Goal: Obtain resource: Download file/media

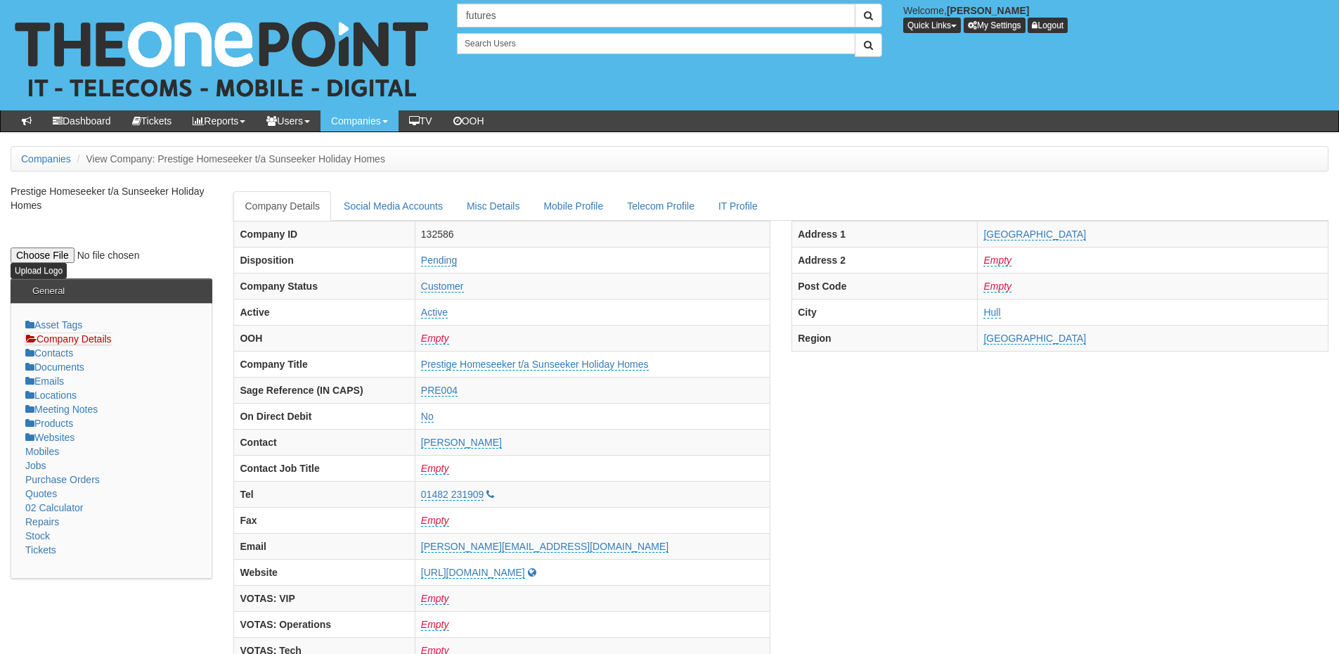
drag, startPoint x: 524, startPoint y: 15, endPoint x: 427, endPoint y: 15, distance: 96.3
click at [427, 15] on div "9 results are available, use up and down arrow keys to navigate. futures Welcom…" at bounding box center [669, 55] width 1360 height 110
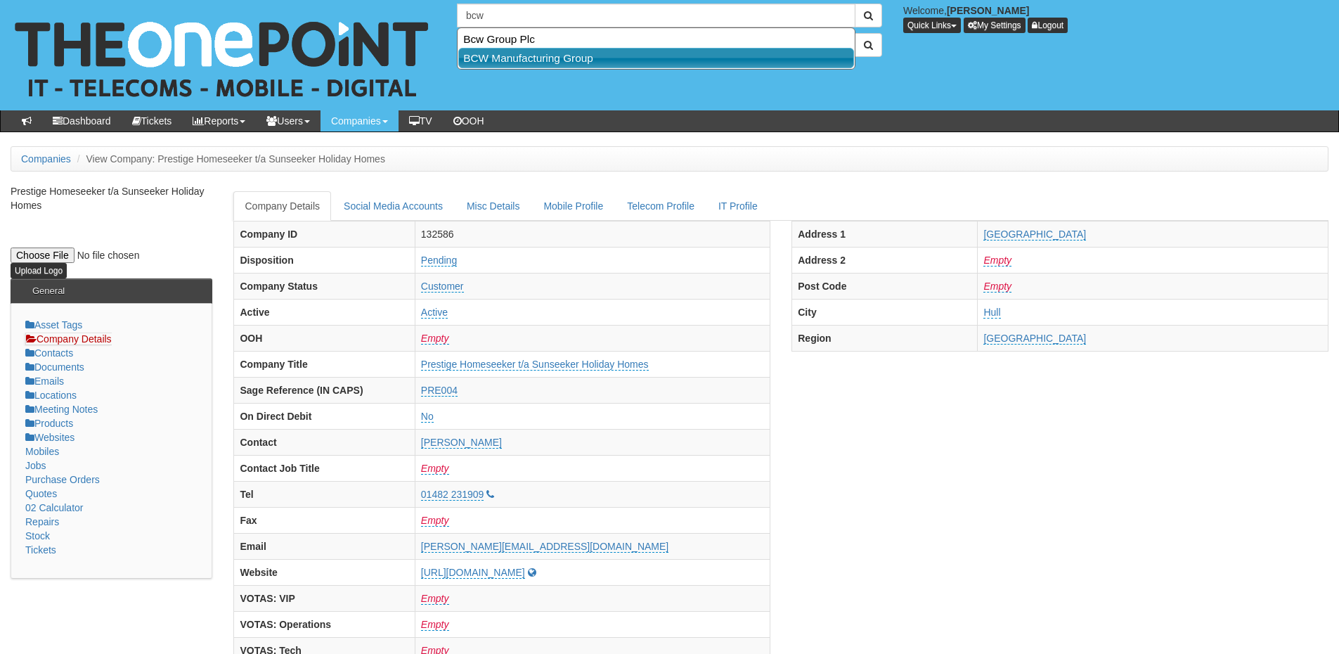
click at [489, 59] on link "BCW Manufacturing Group" at bounding box center [656, 58] width 396 height 20
type input "BCW Manufacturing Group"
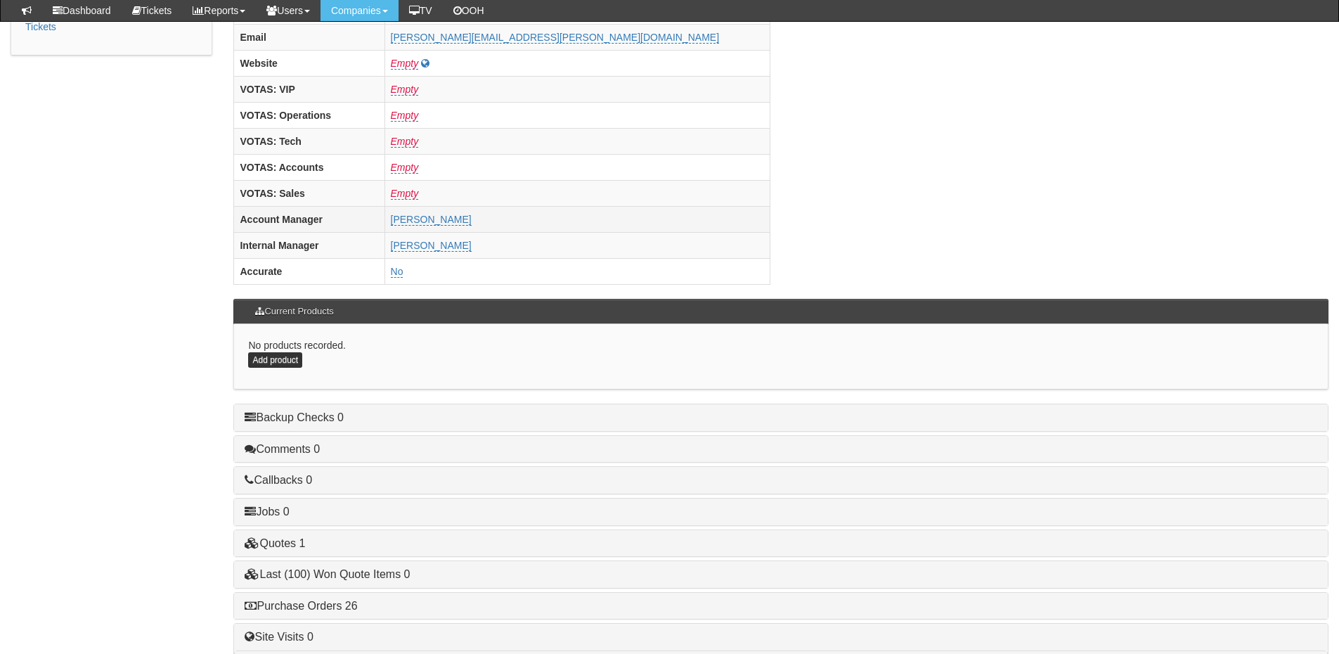
scroll to position [585, 0]
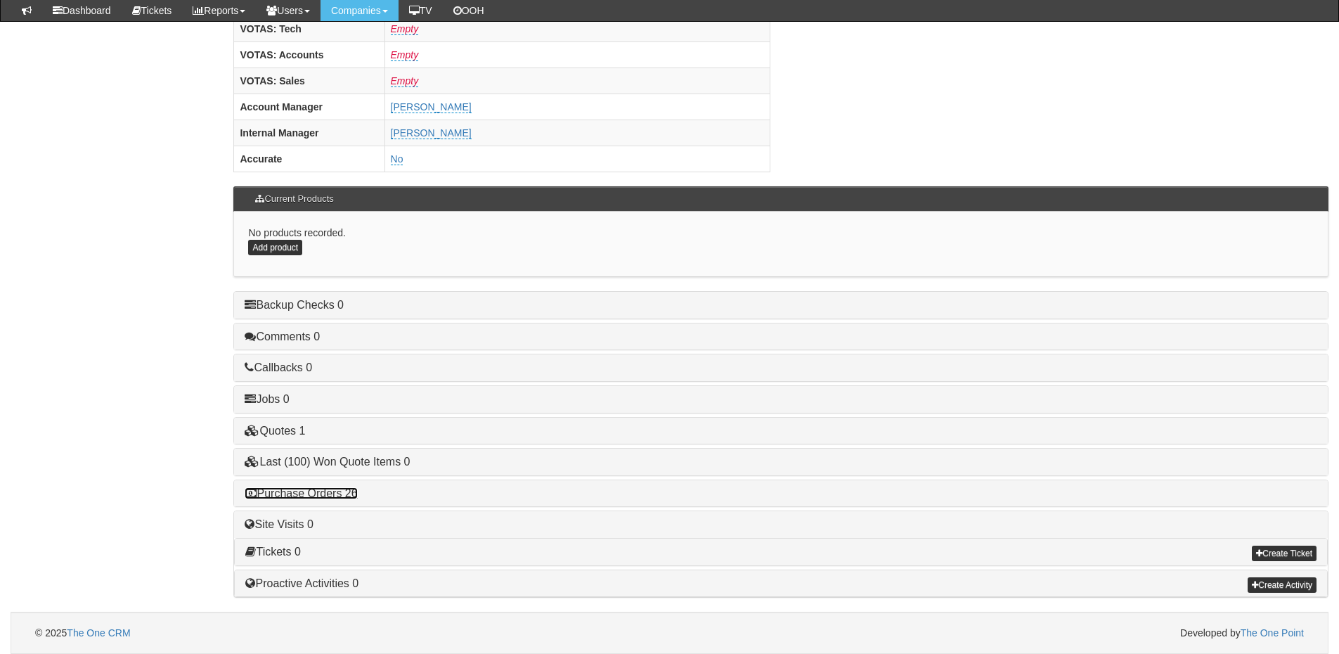
click at [341, 493] on link "Purchase Orders 26" at bounding box center [301, 493] width 112 height 12
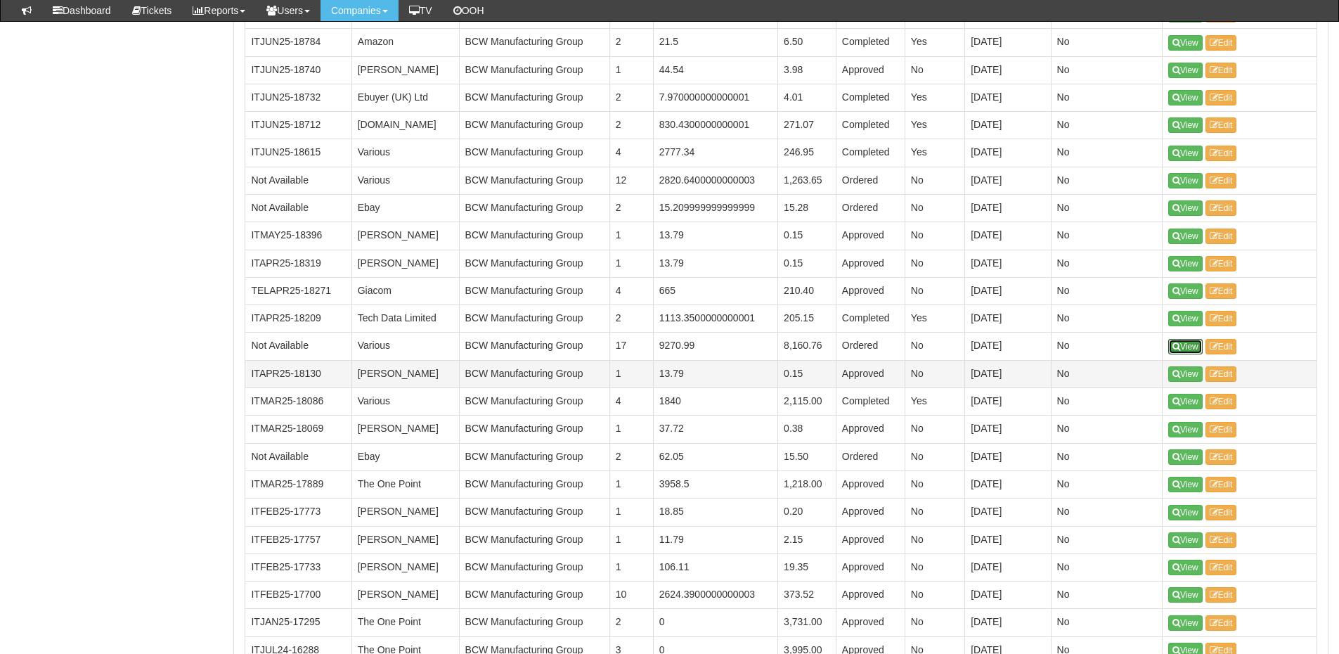
scroll to position [1217, 0]
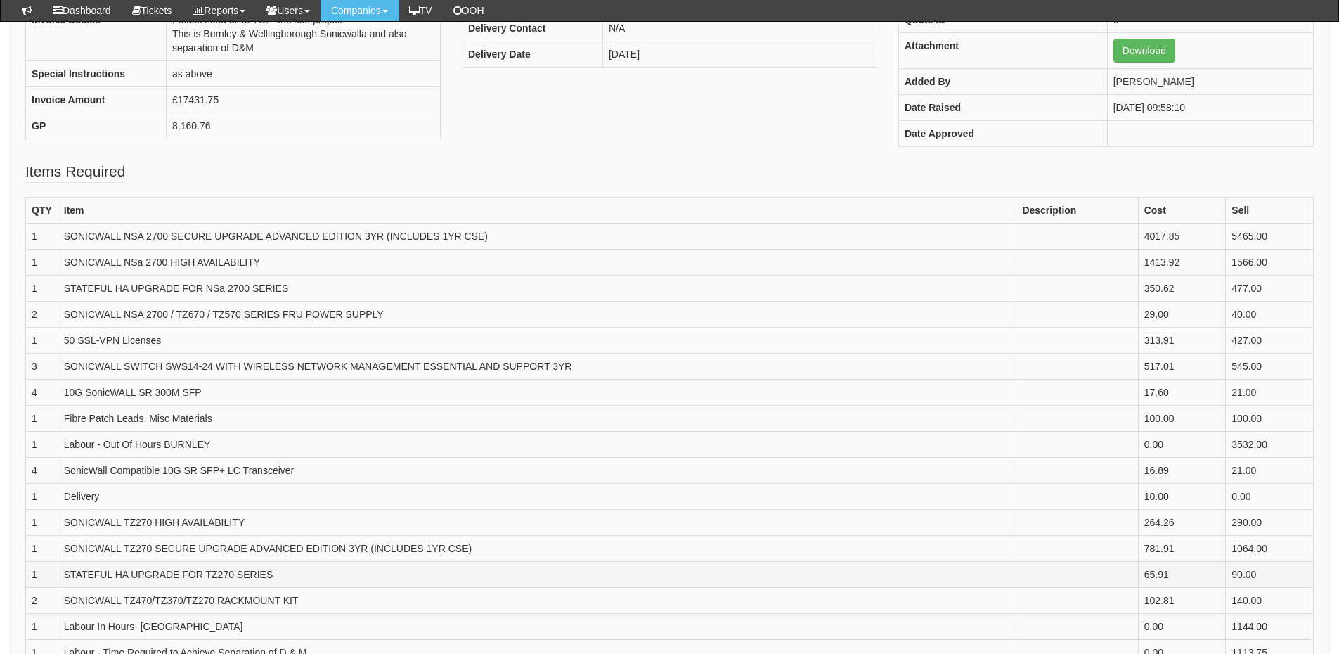
scroll to position [420, 0]
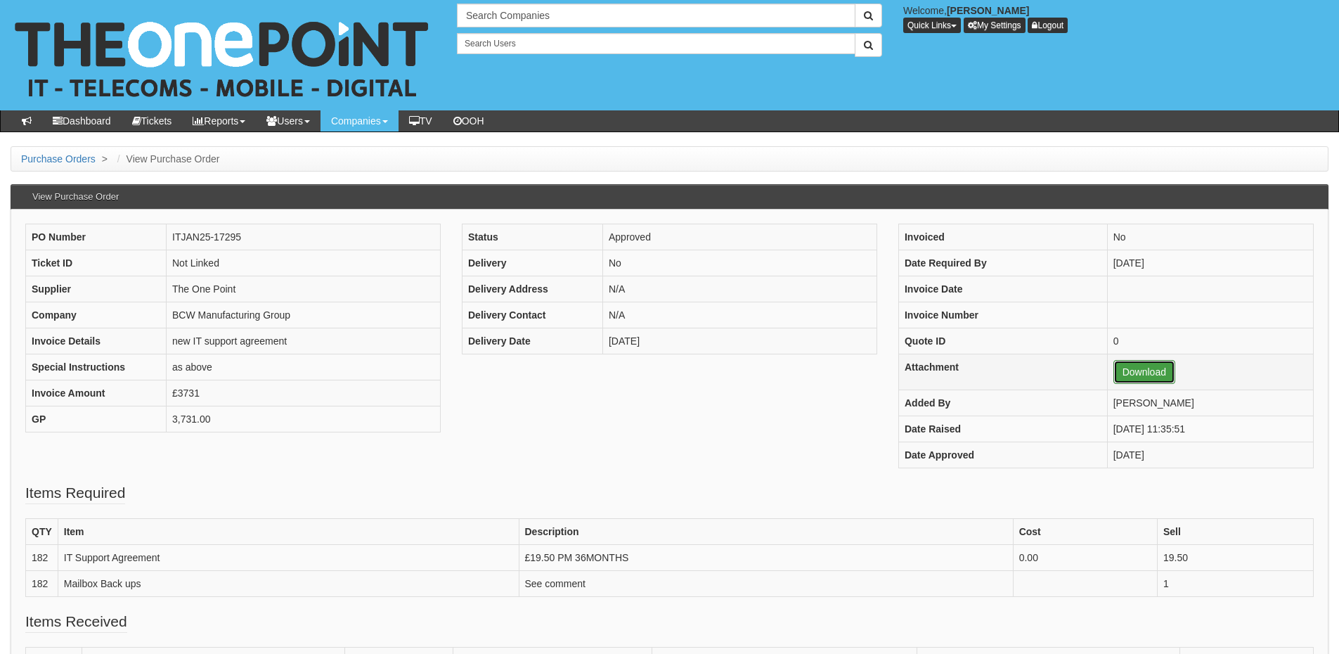
click at [1128, 372] on link "Download" at bounding box center [1144, 372] width 62 height 24
